Goal: Transaction & Acquisition: Purchase product/service

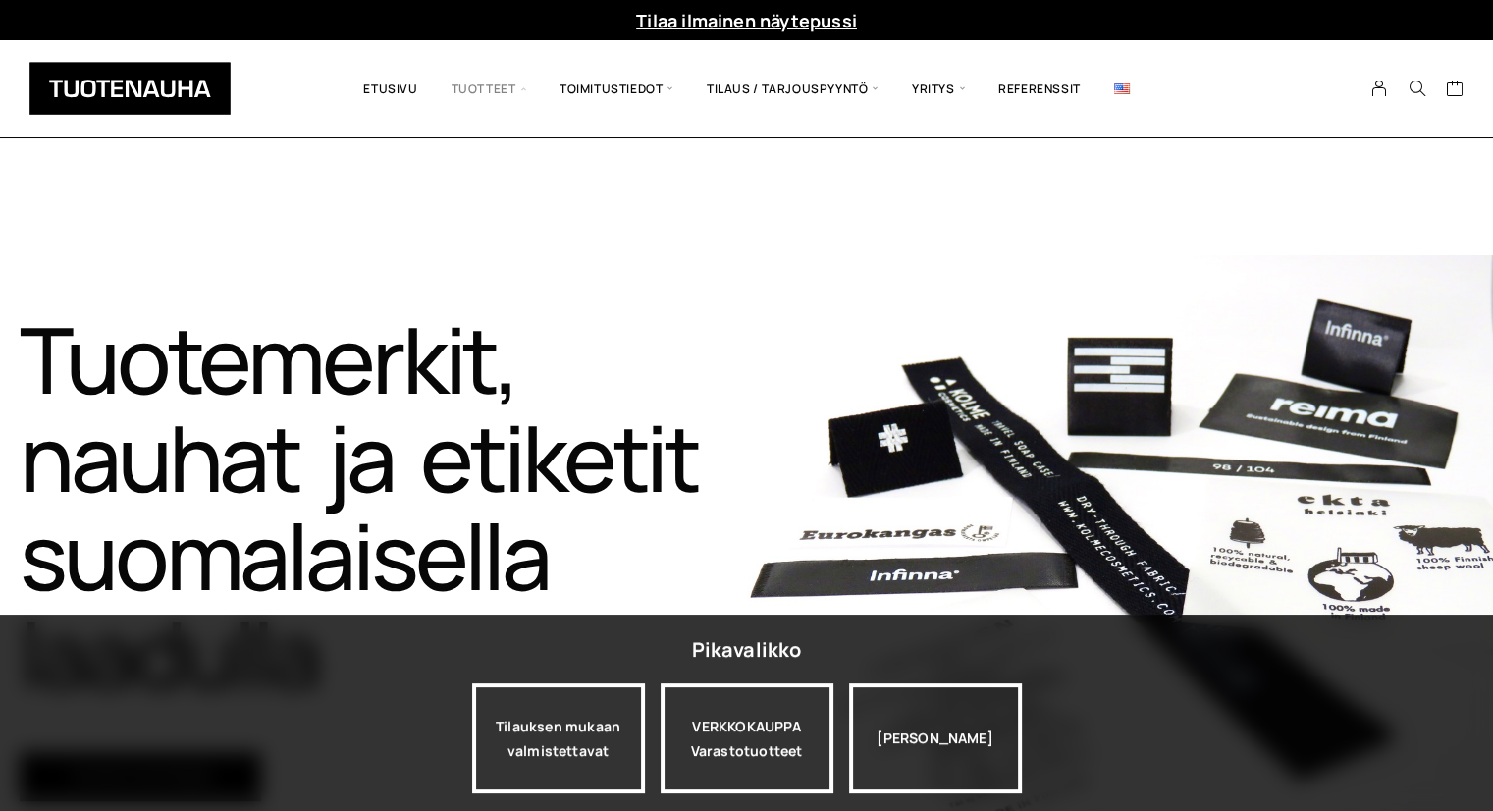
click at [482, 91] on span "Tuotteet" at bounding box center [489, 89] width 108 height 68
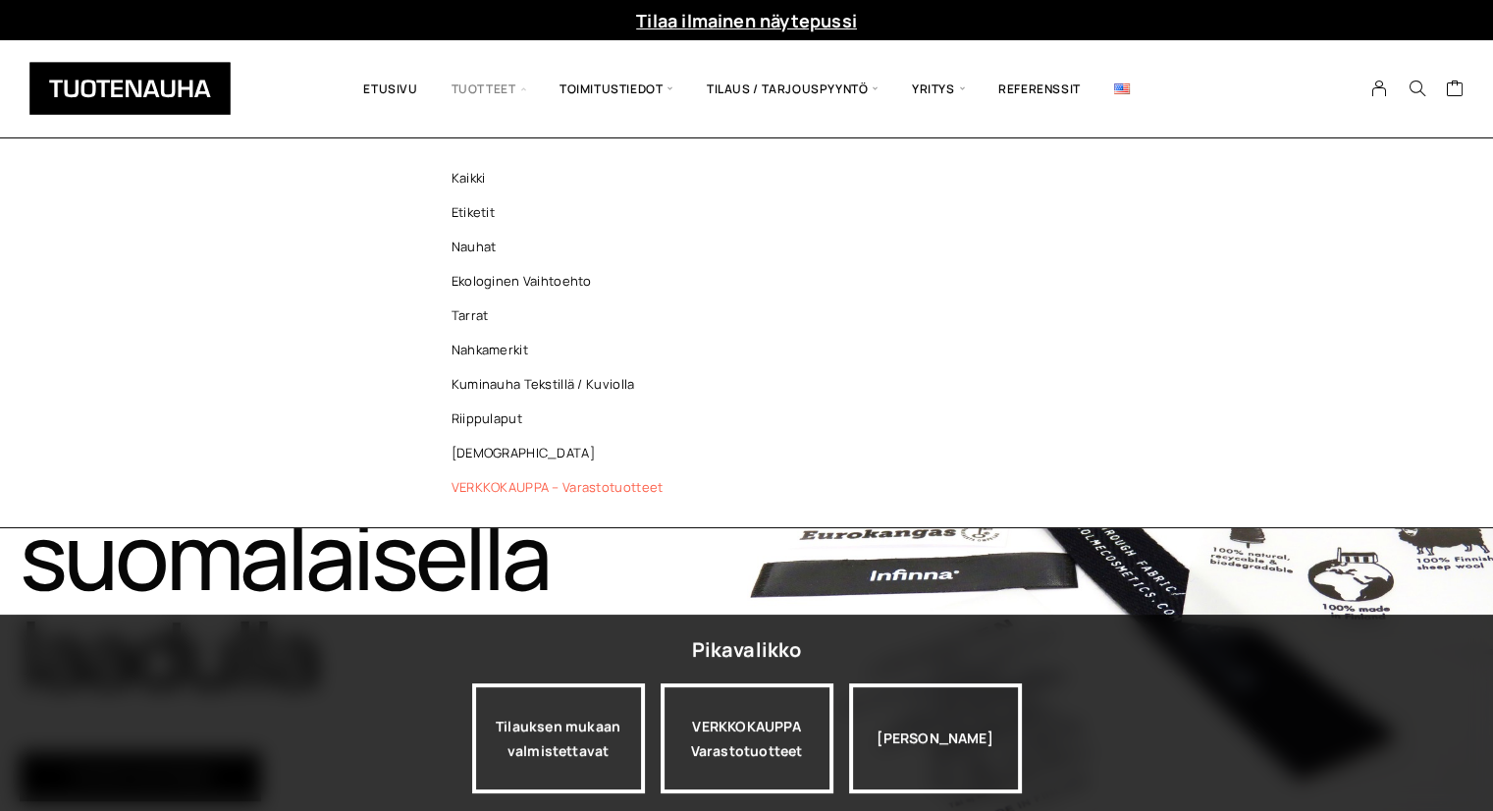
click at [601, 492] on link "VERKKOKAUPPA – Varastotuotteet" at bounding box center [562, 487] width 285 height 34
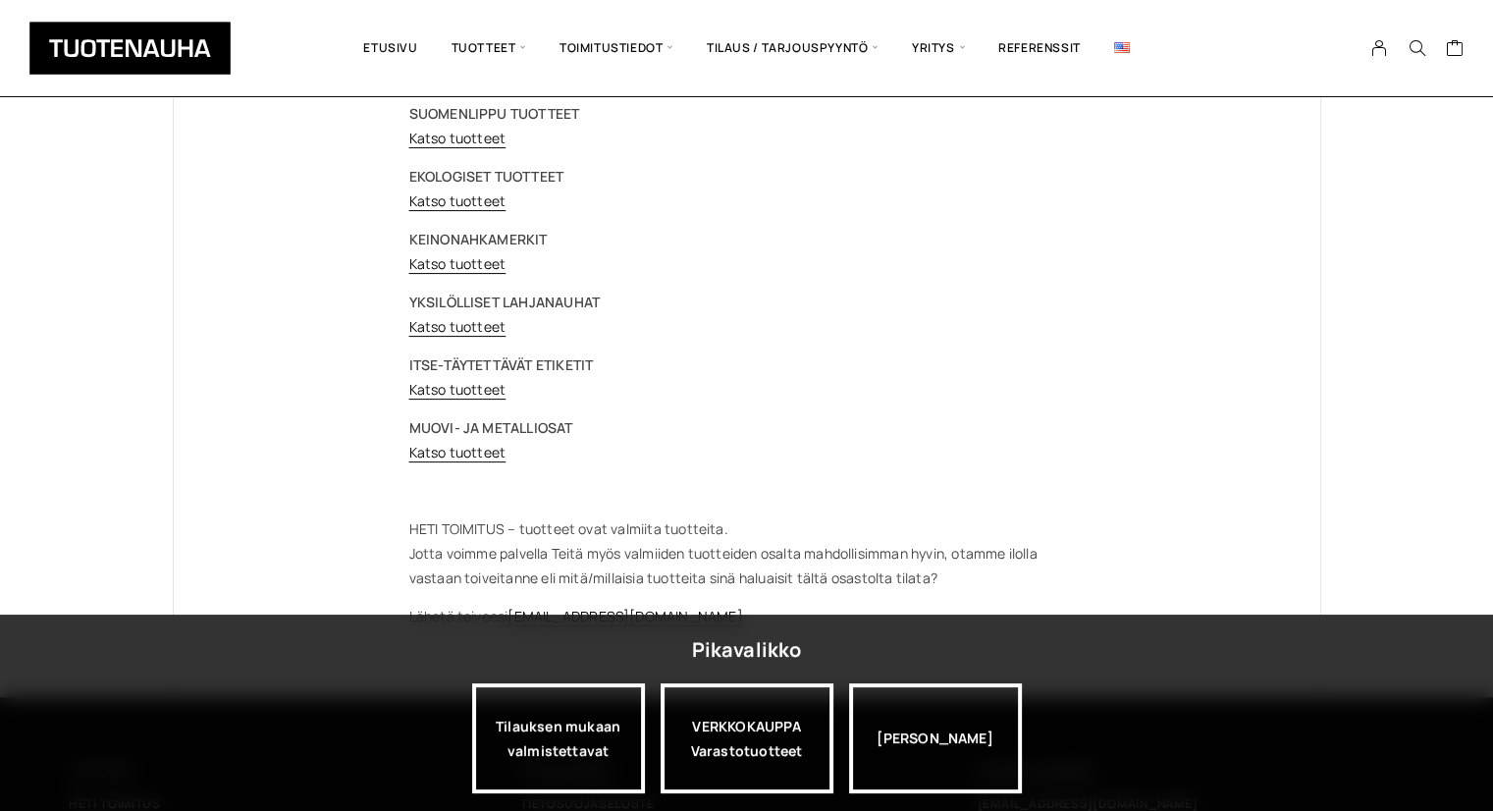
scroll to position [393, 0]
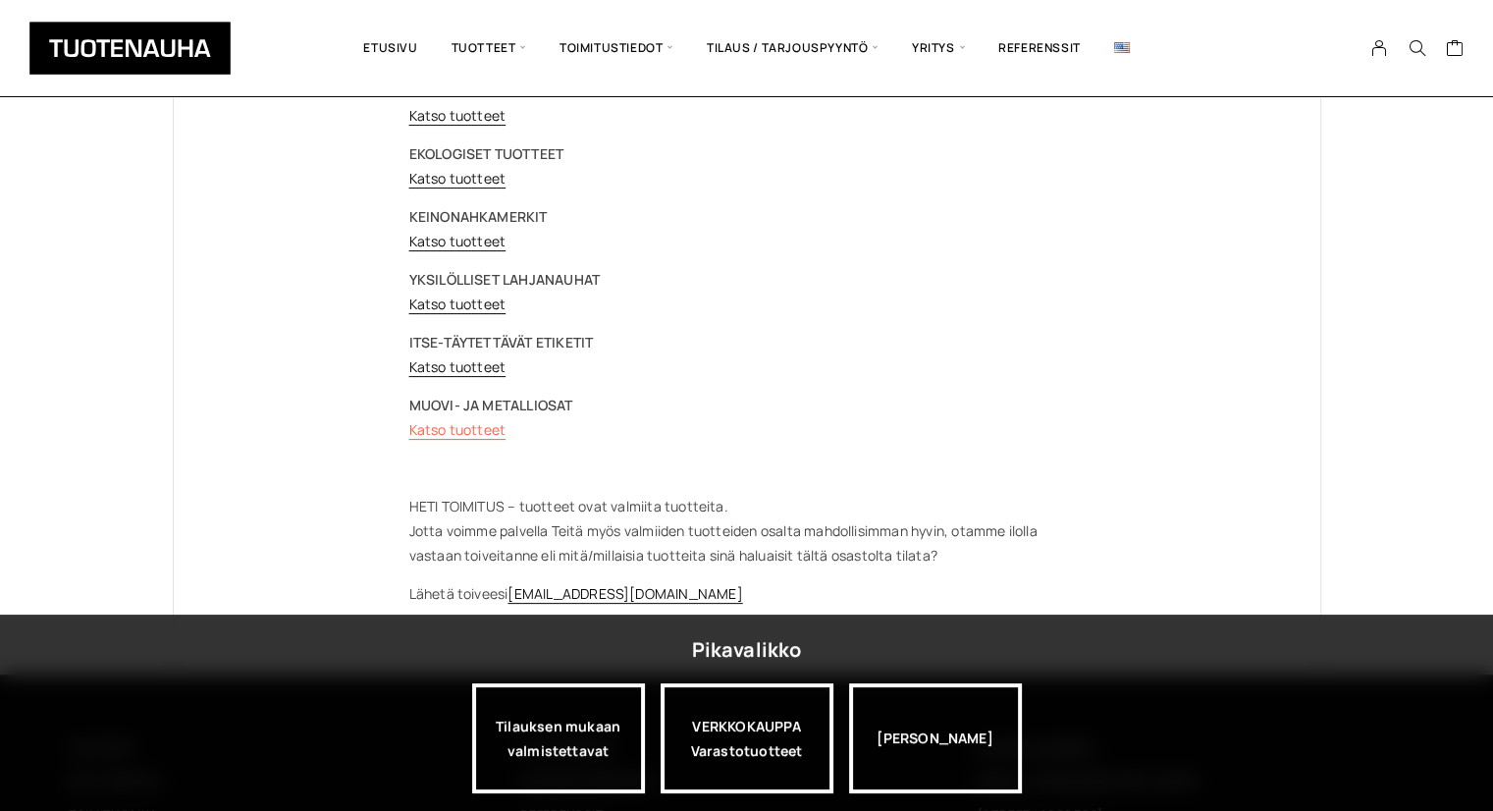
click at [469, 424] on link "Katso tuotteet" at bounding box center [457, 429] width 97 height 19
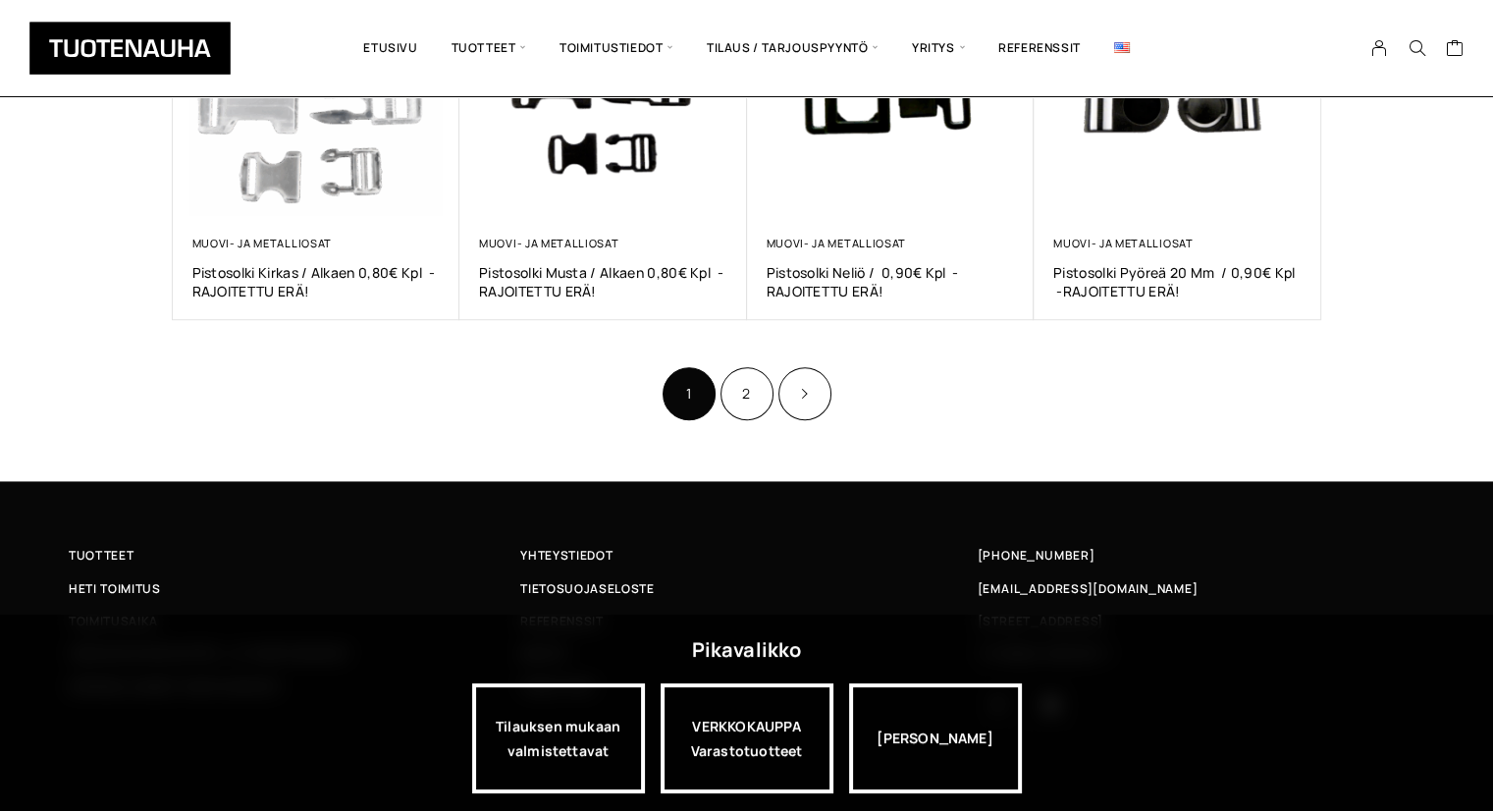
scroll to position [1297, 0]
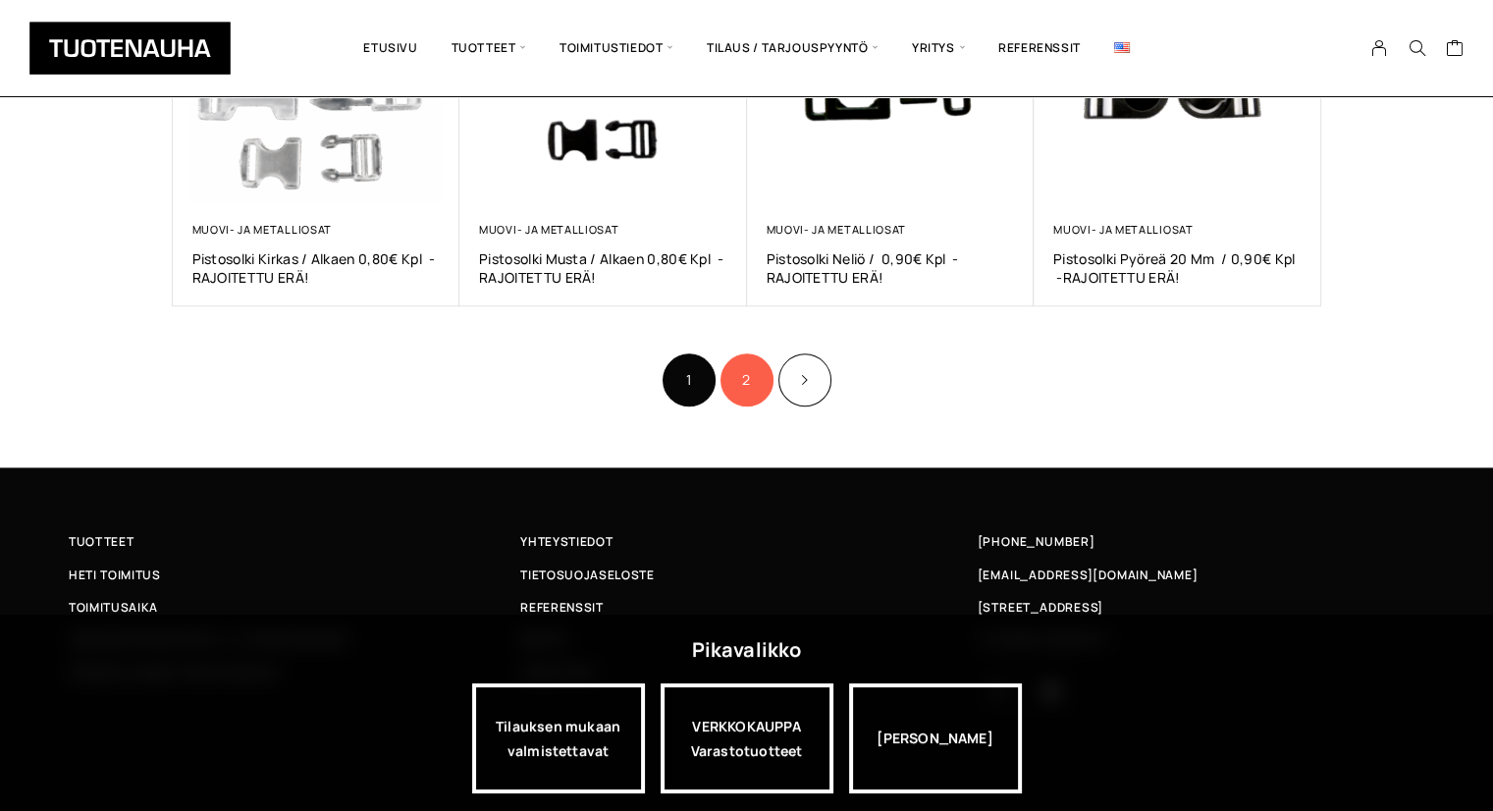
click at [741, 380] on link "2" at bounding box center [746, 379] width 53 height 53
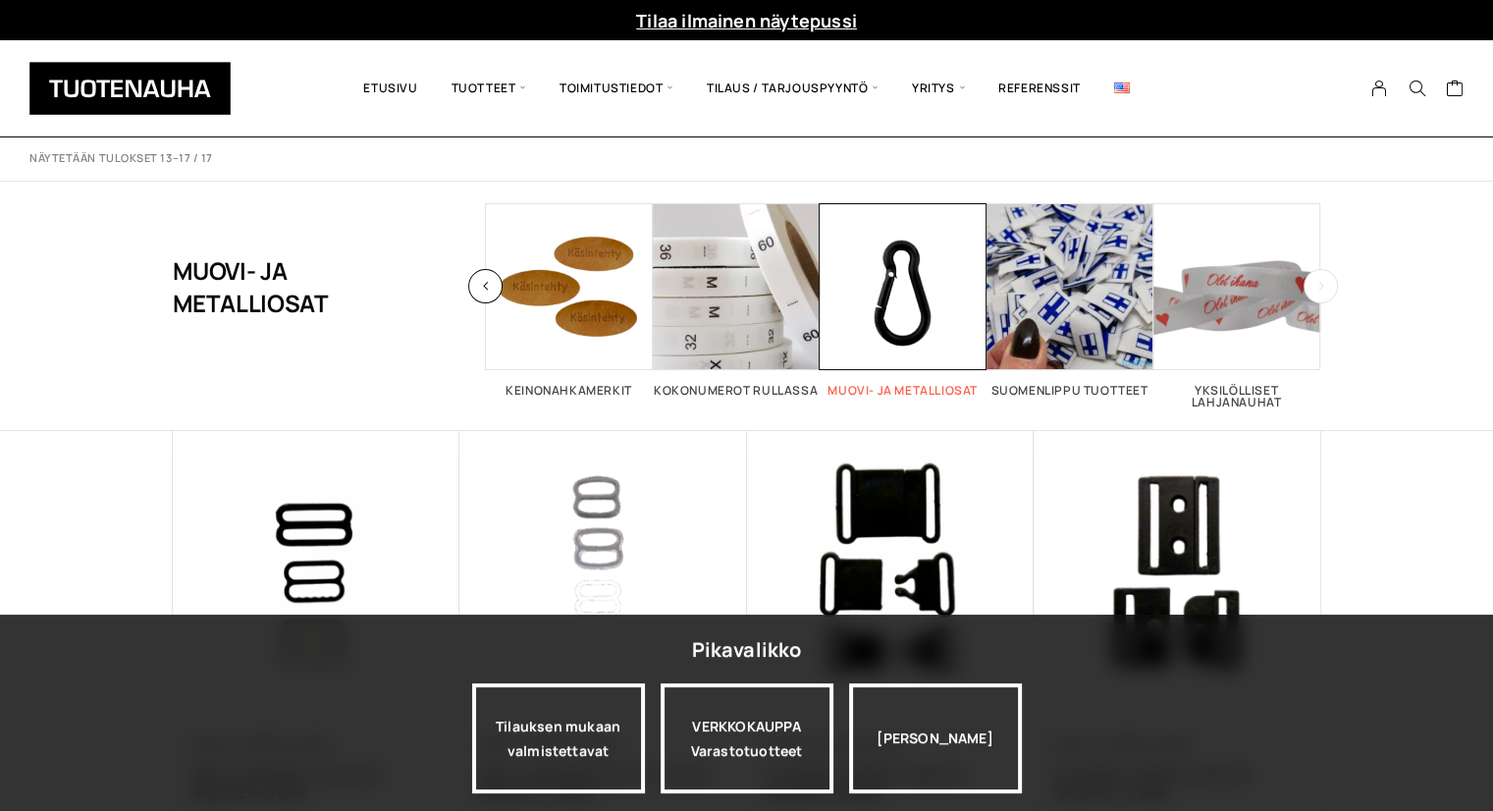
click at [896, 344] on span "Visit product category Muovi- ja metalliosat" at bounding box center [903, 286] width 167 height 167
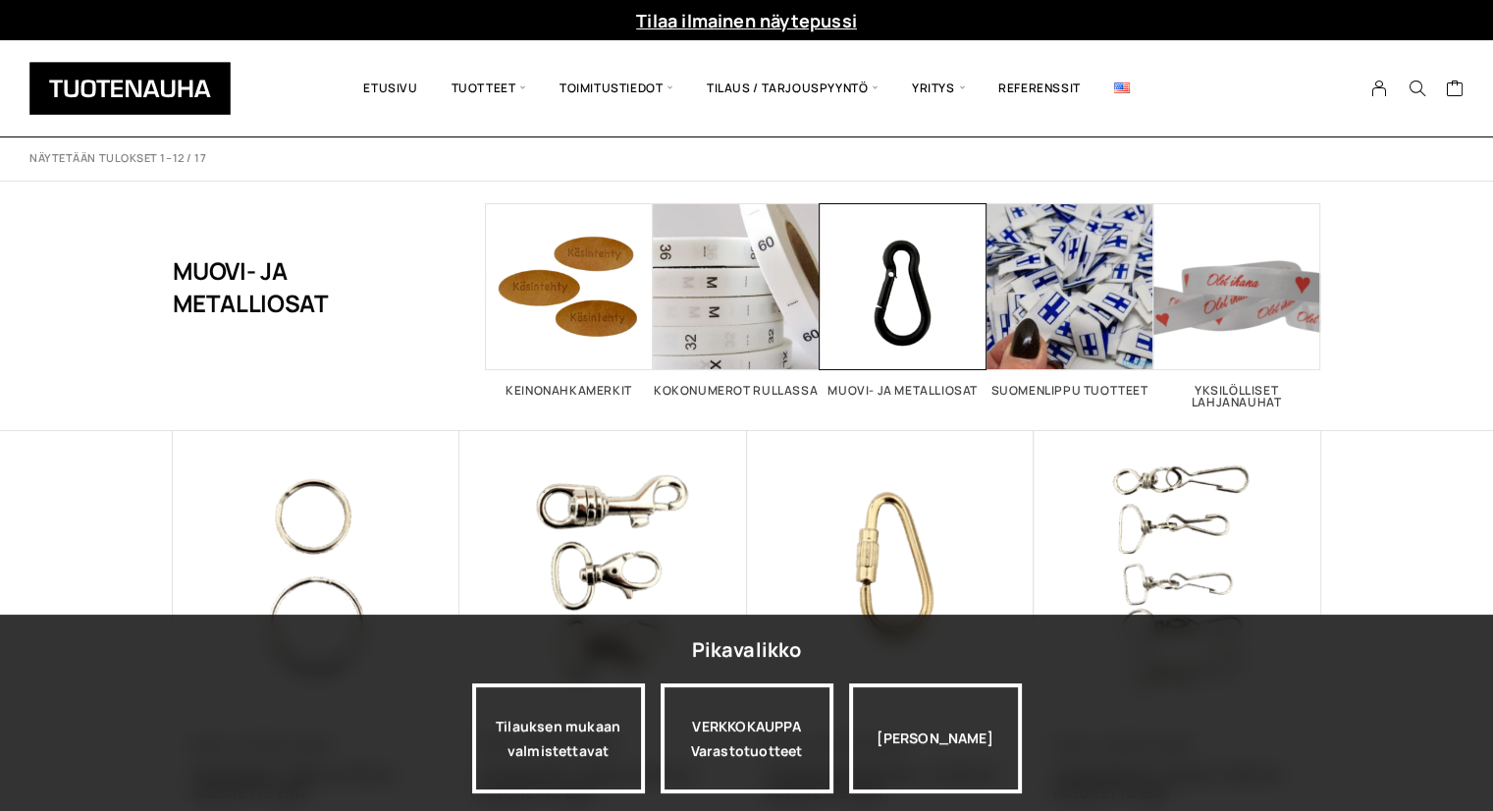
click at [1225, 751] on div "Pikavalikko Tilauksen mukaan valmistettavat VERKKOKAUPPA Varastotuotteet Jatka …" at bounding box center [746, 712] width 1493 height 196
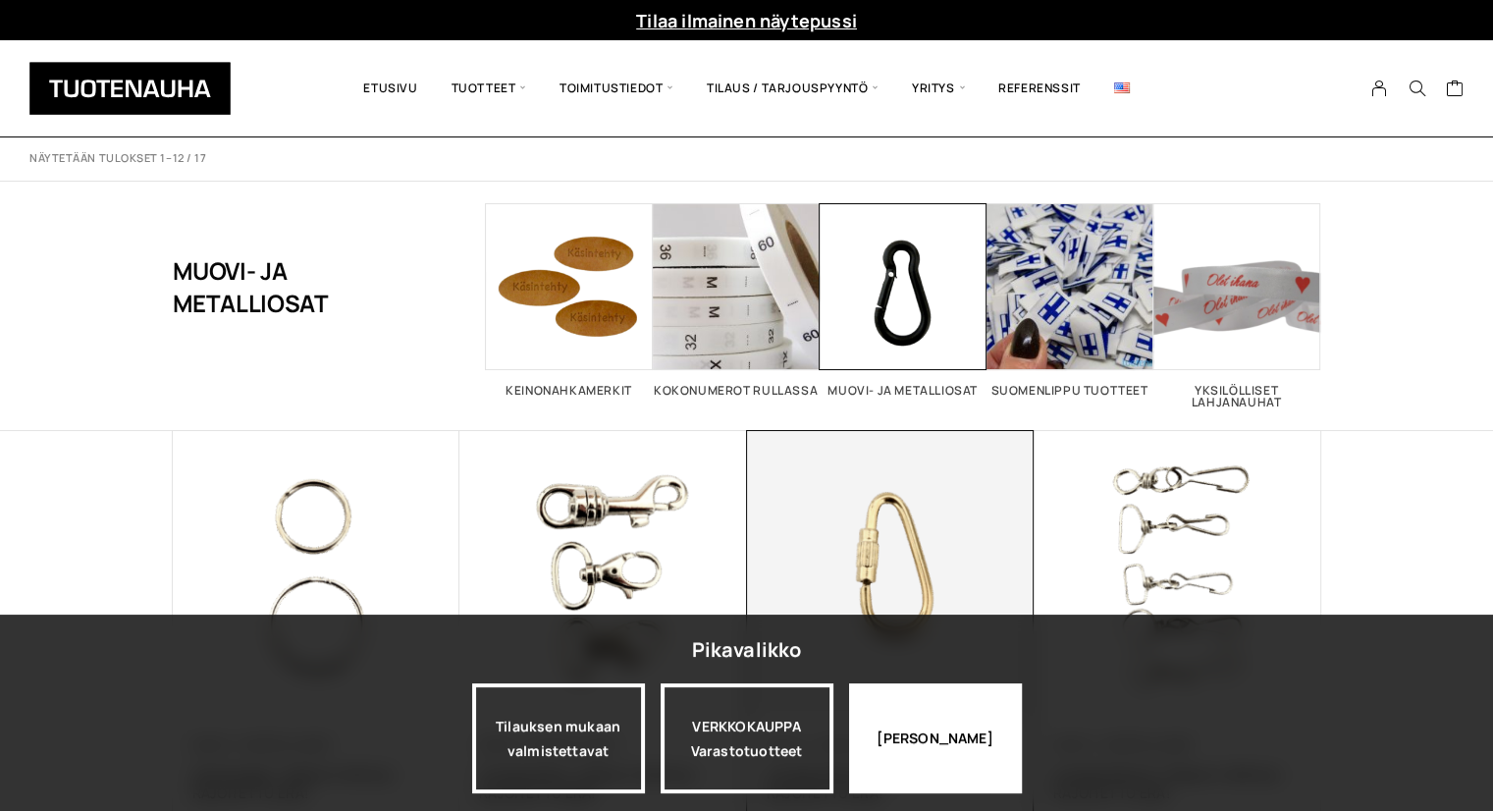
drag, startPoint x: 960, startPoint y: 765, endPoint x: 965, endPoint y: 719, distance: 45.4
click at [960, 763] on div "Jatka katselua" at bounding box center [935, 738] width 173 height 110
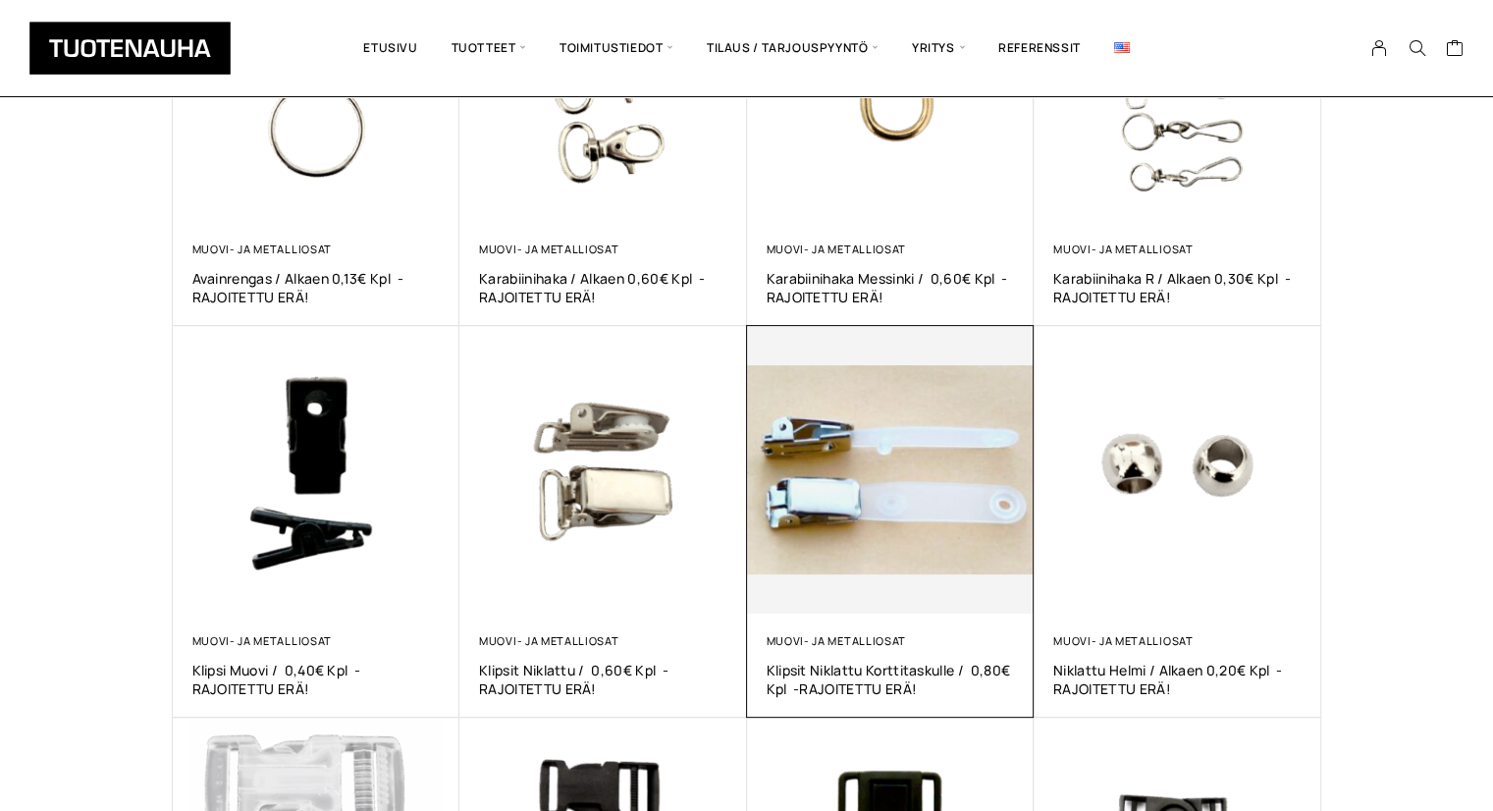
scroll to position [393, 0]
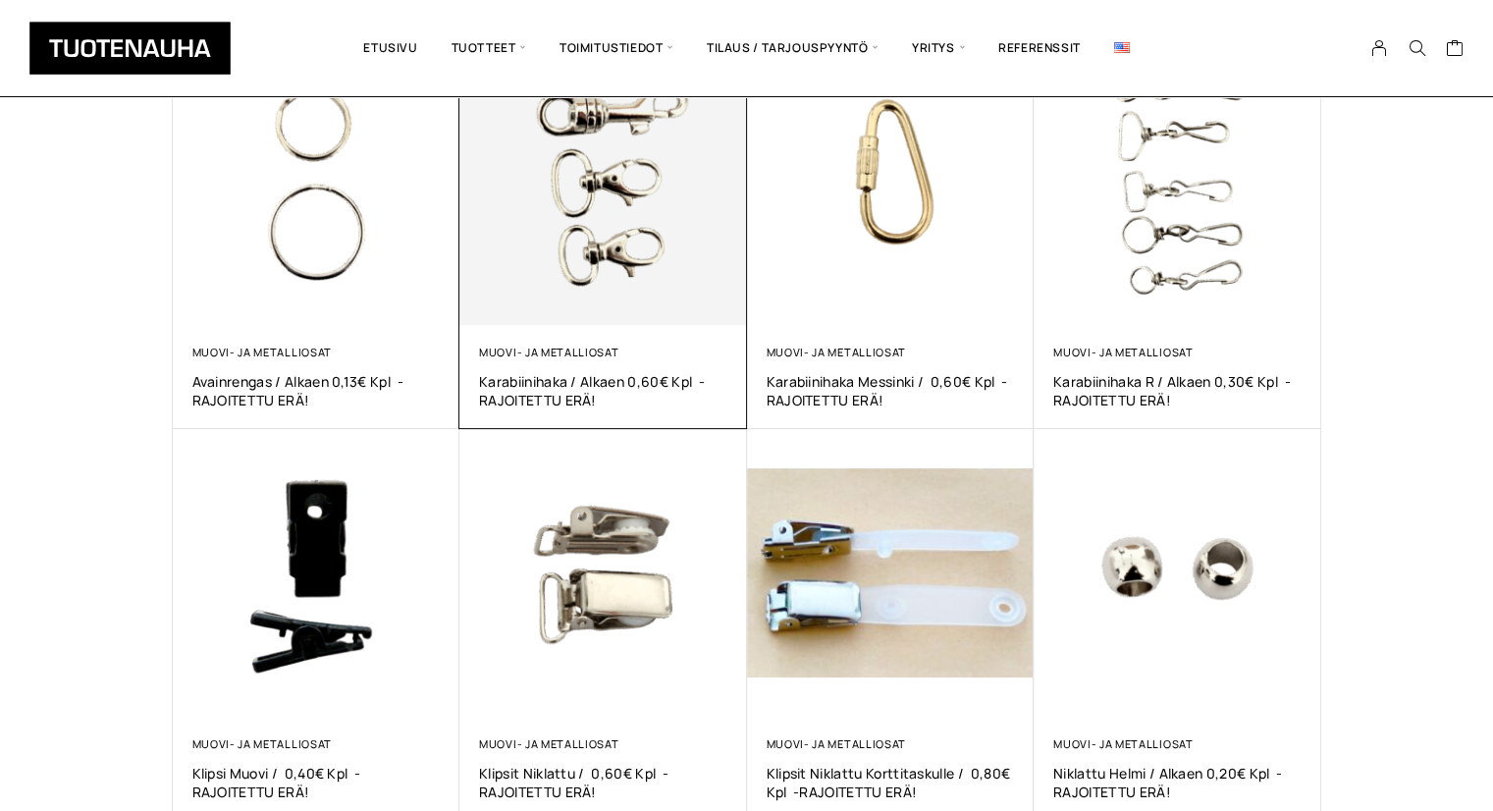
click at [664, 248] on img at bounding box center [603, 182] width 288 height 288
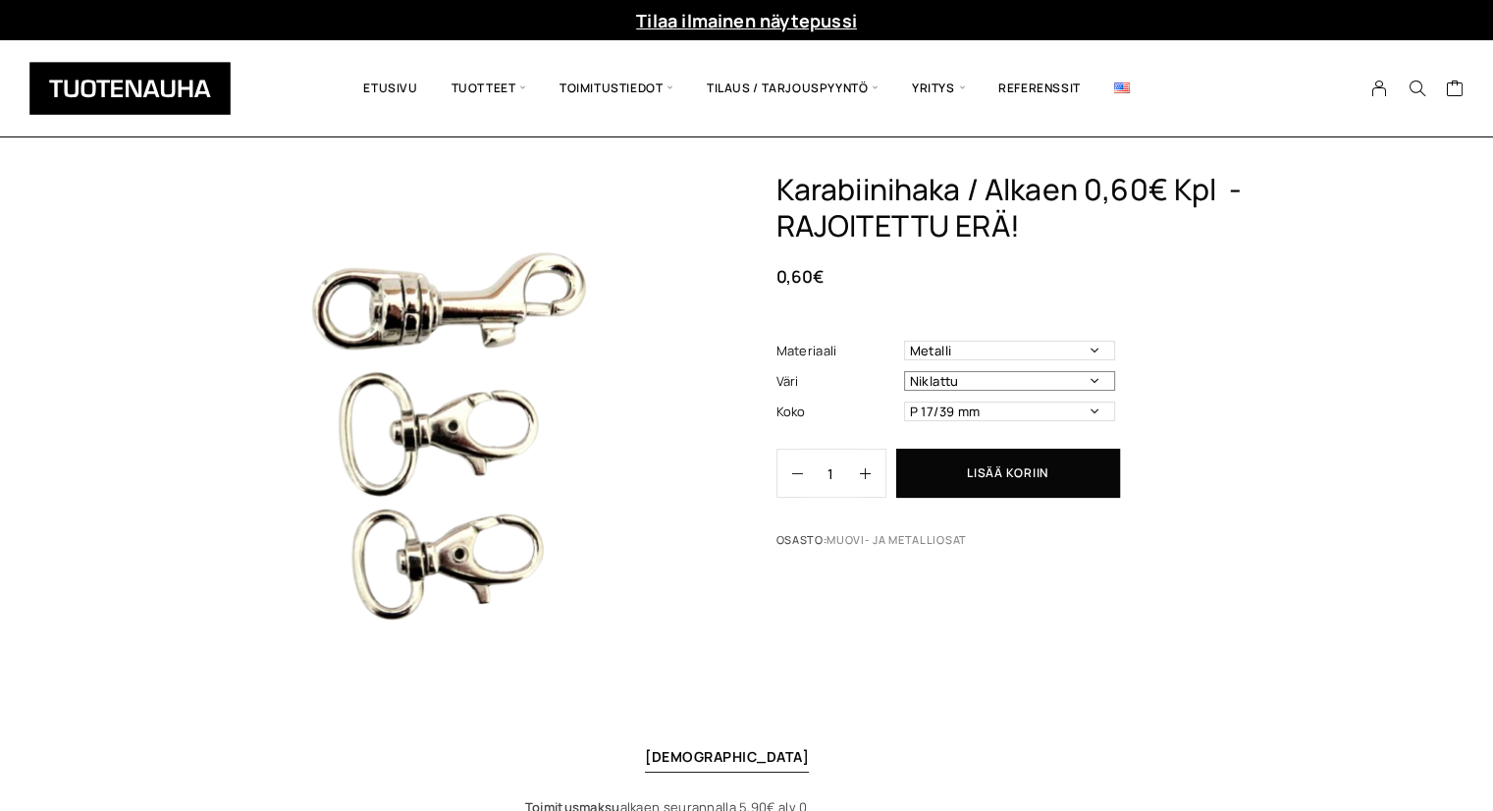
click at [1099, 382] on select "Niklattu" at bounding box center [1009, 381] width 211 height 20
click at [1097, 378] on select "Niklattu" at bounding box center [1009, 381] width 211 height 20
click at [1095, 411] on select "P 17/39 mm P 20/40 mm (0,80€ / kpl) P 9/58 mm (1,00€ / kpl)" at bounding box center [1009, 411] width 211 height 20
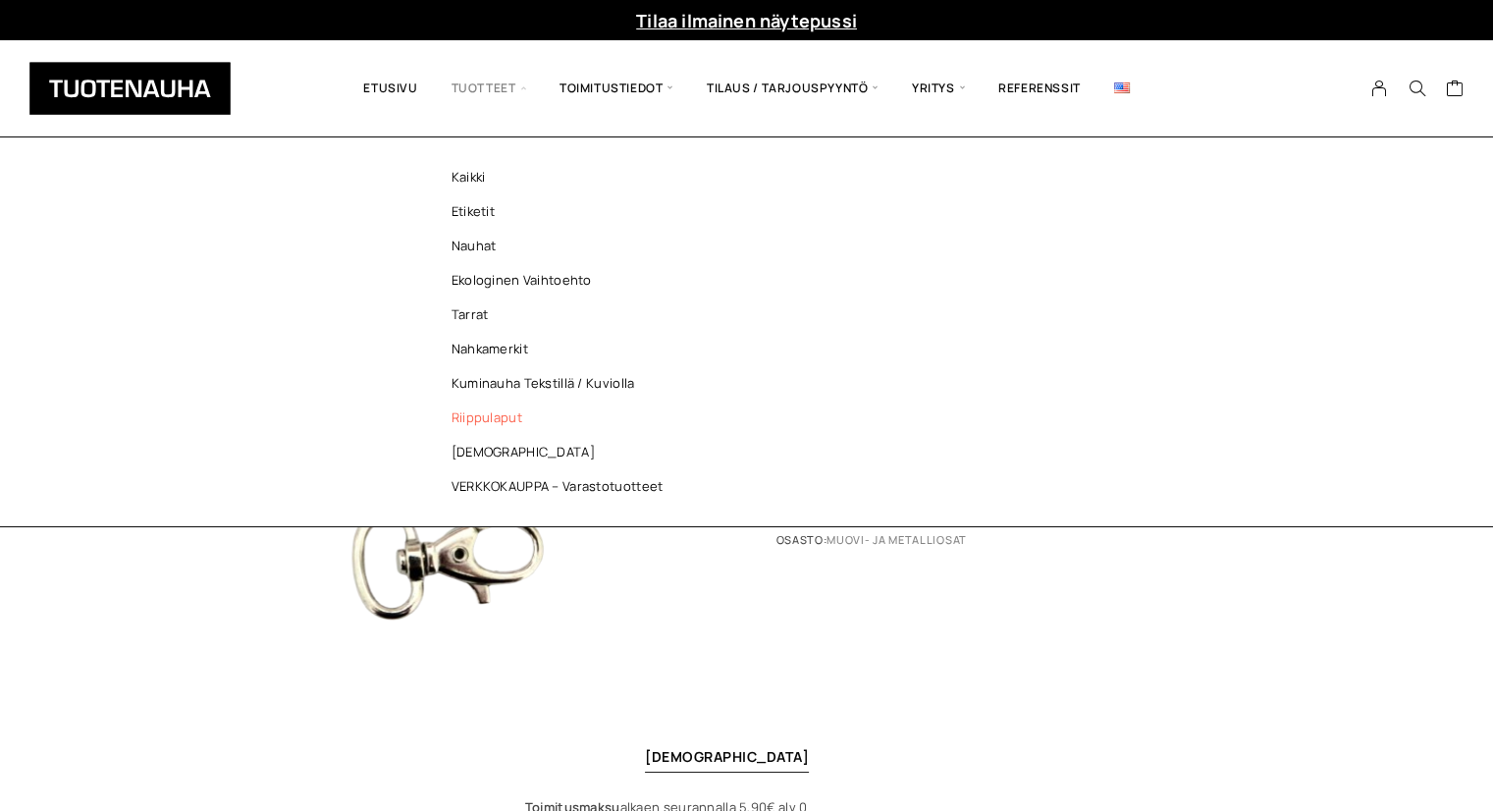
click at [490, 419] on link "Riippulaput" at bounding box center [562, 417] width 285 height 34
